Goal: Information Seeking & Learning: Learn about a topic

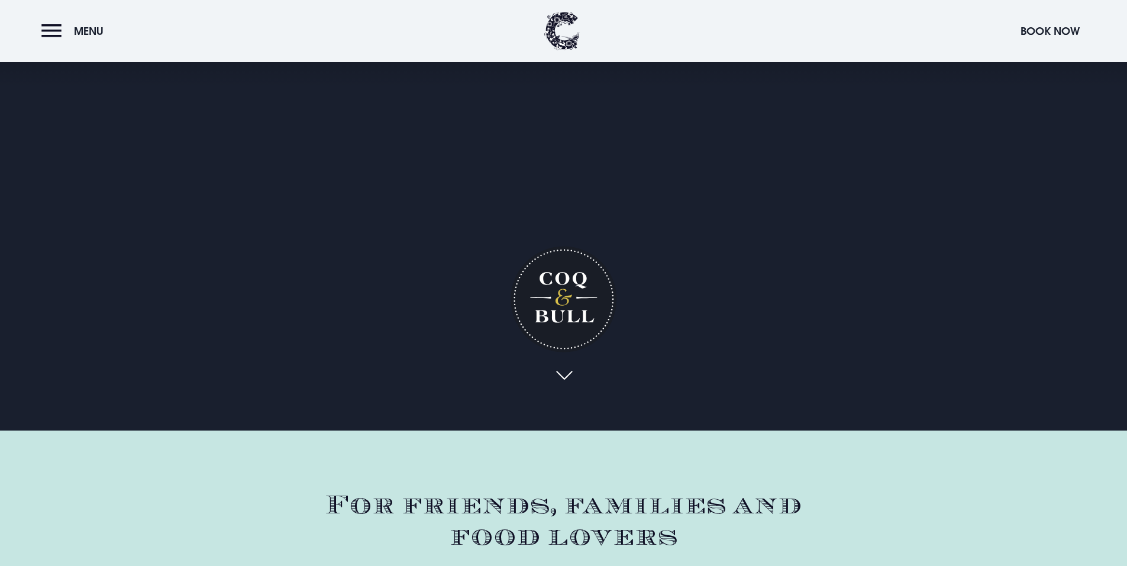
scroll to position [59, 0]
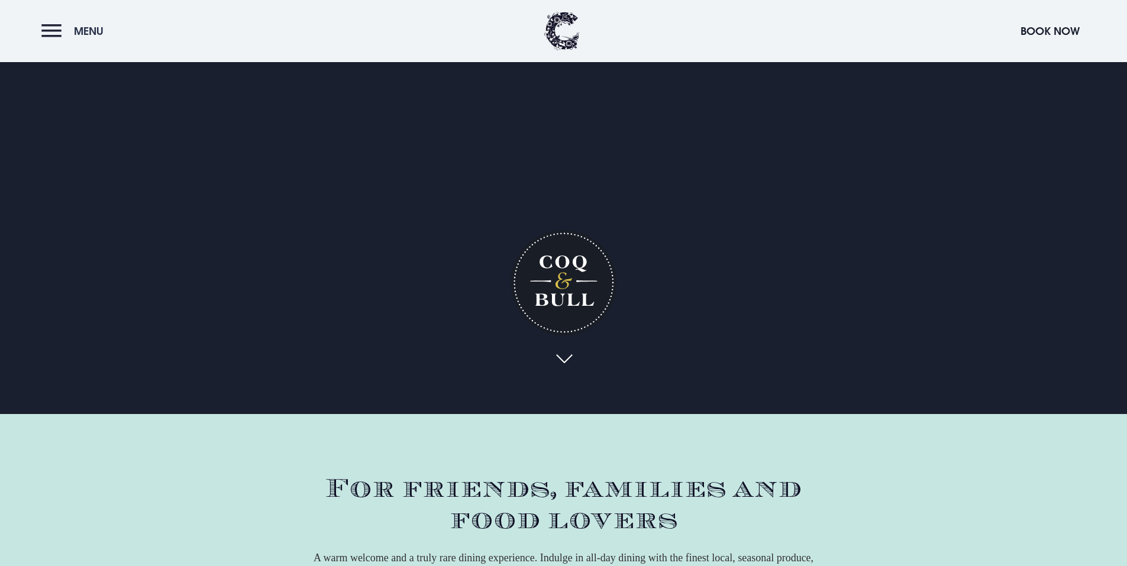
click at [56, 30] on button "Menu" at bounding box center [75, 30] width 68 height 25
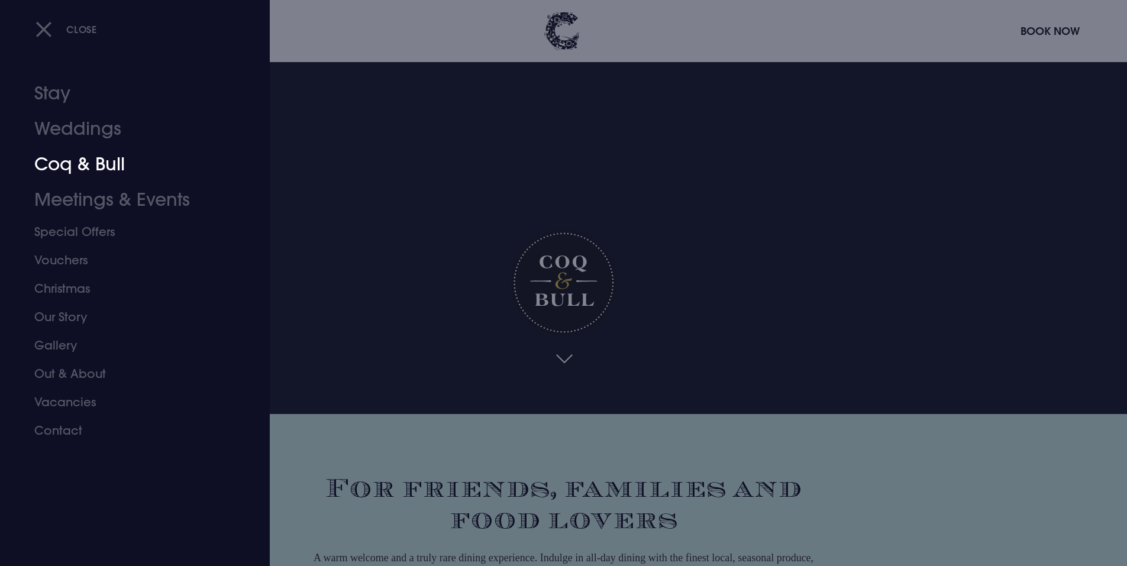
click at [68, 170] on link "Coq & Bull" at bounding box center [127, 165] width 187 height 36
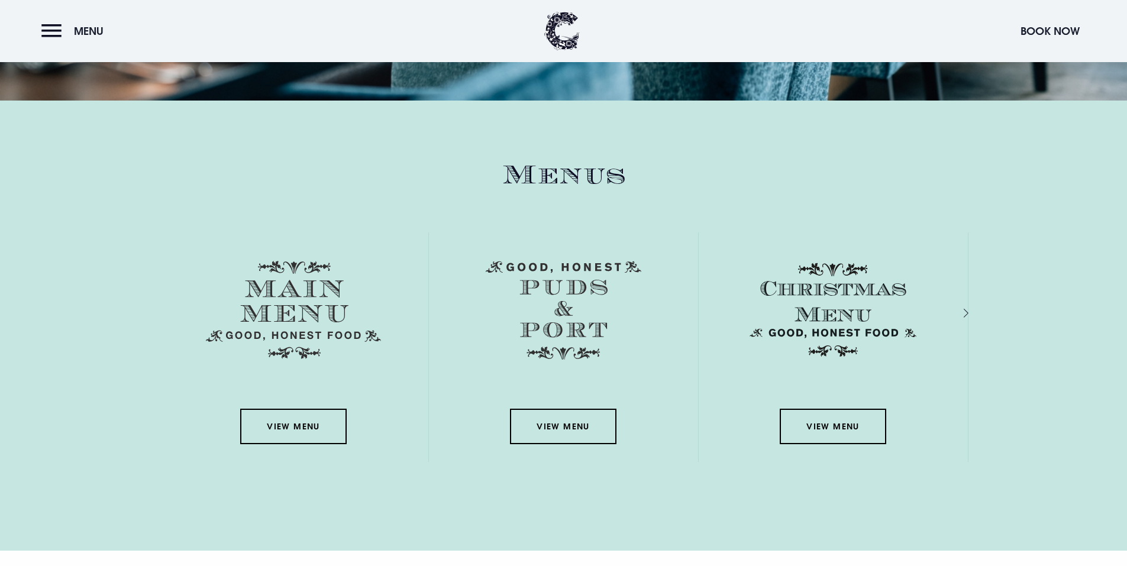
scroll to position [1657, 0]
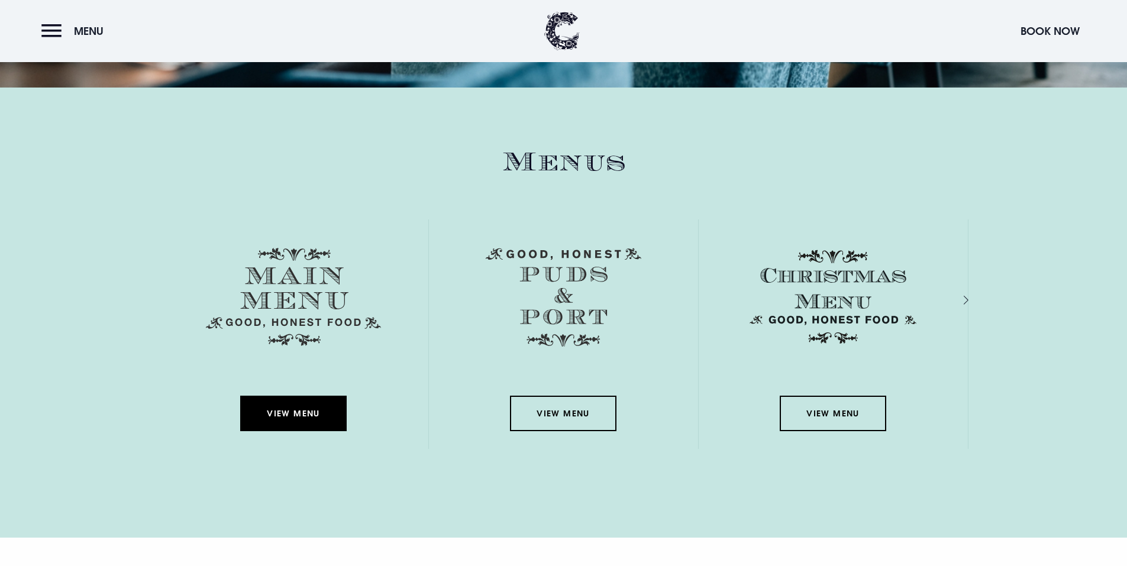
click at [304, 413] on link "View Menu" at bounding box center [293, 414] width 107 height 36
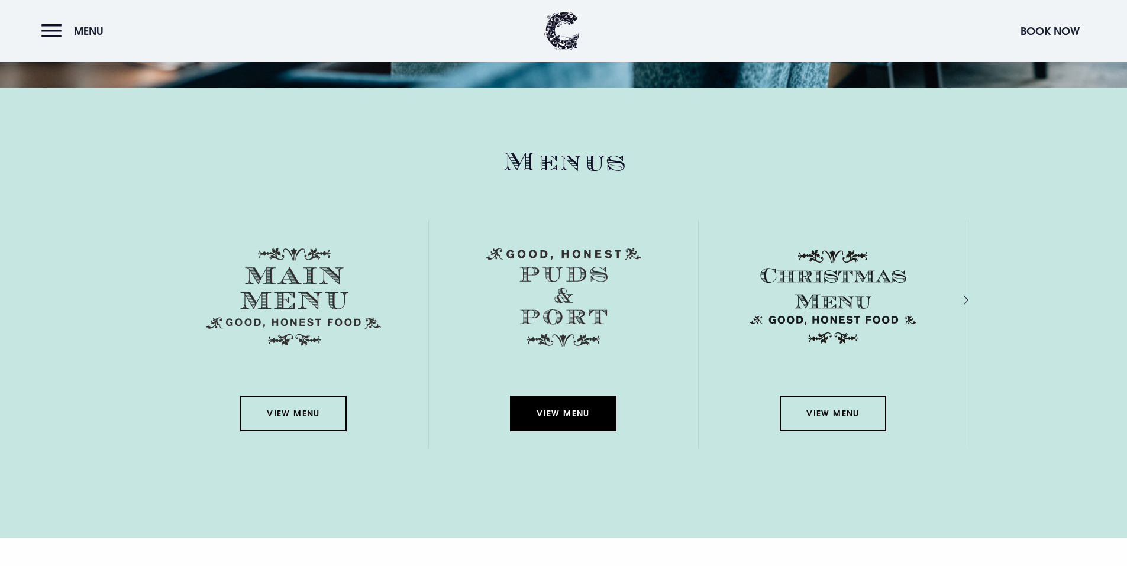
click at [566, 406] on link "View Menu" at bounding box center [563, 414] width 107 height 36
